Goal: Task Accomplishment & Management: Manage account settings

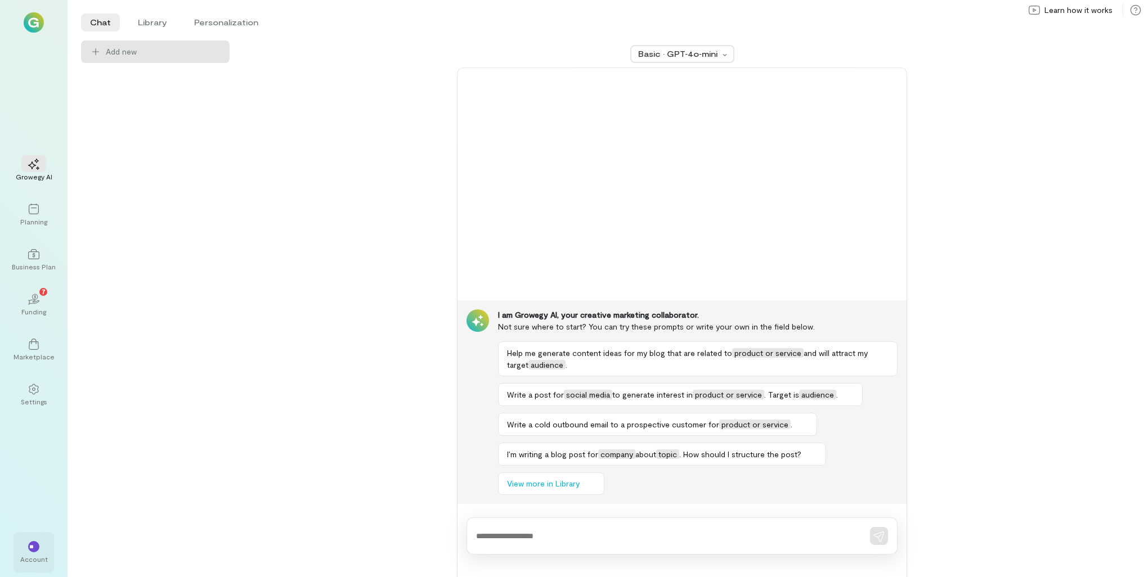
click at [36, 555] on div "Account" at bounding box center [34, 559] width 28 height 9
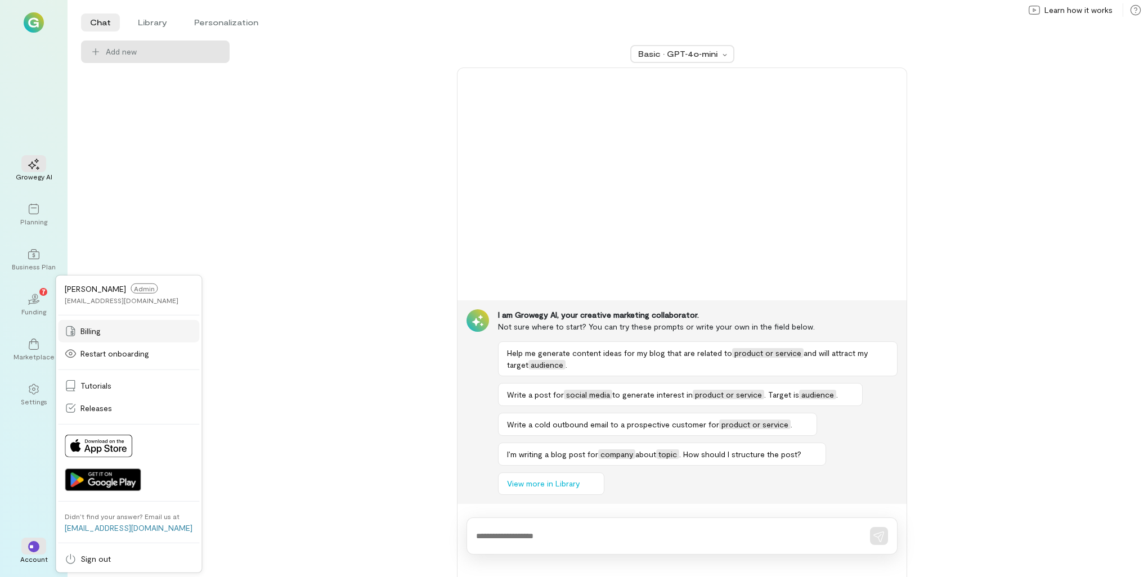
click at [118, 334] on div "Billing" at bounding box center [129, 331] width 128 height 11
